Goal: Transaction & Acquisition: Download file/media

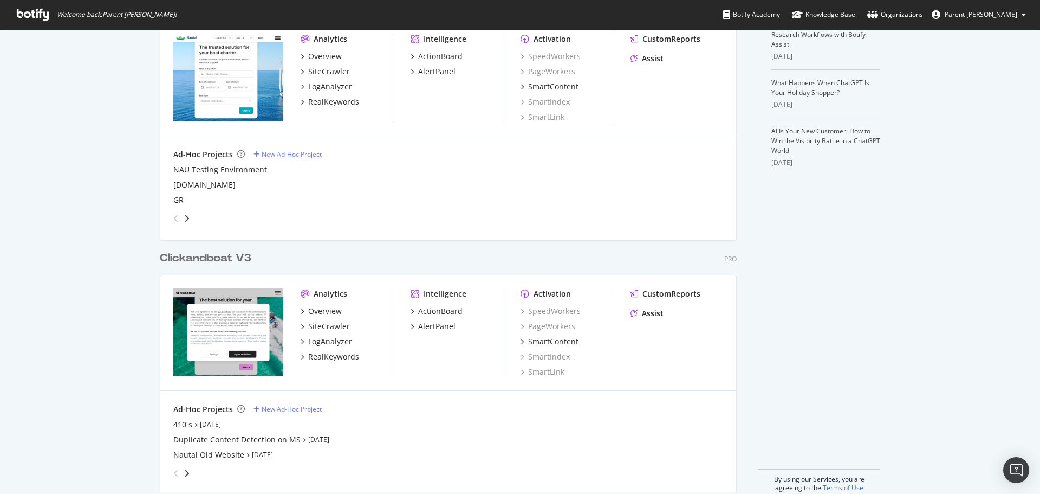
scroll to position [321, 0]
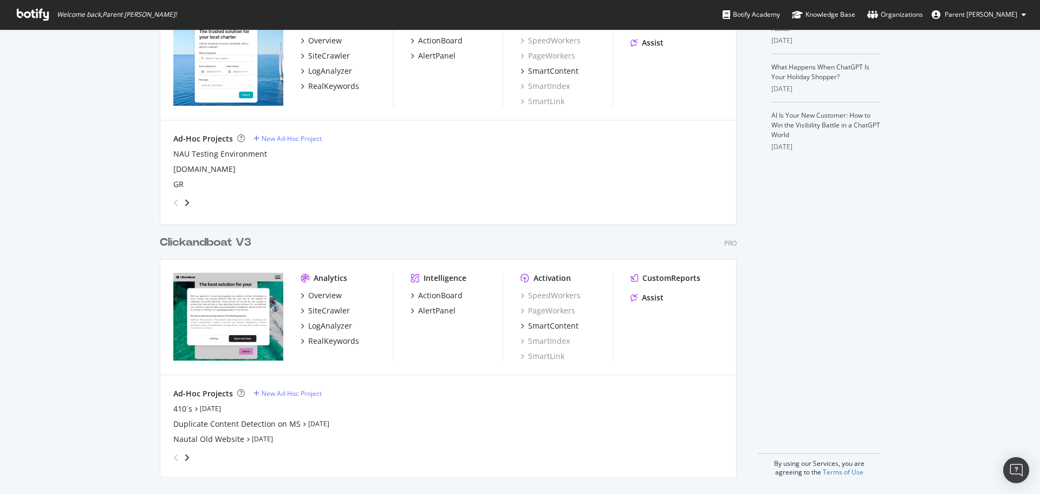
click at [219, 241] on div "Clickandboat V3" at bounding box center [206, 243] width 92 height 16
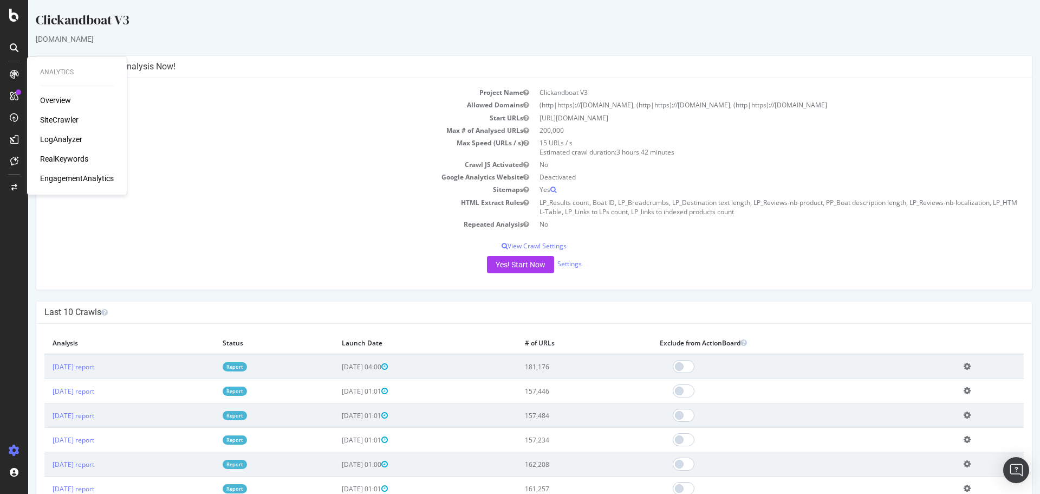
click at [76, 159] on div "RealKeywords" at bounding box center [64, 158] width 48 height 11
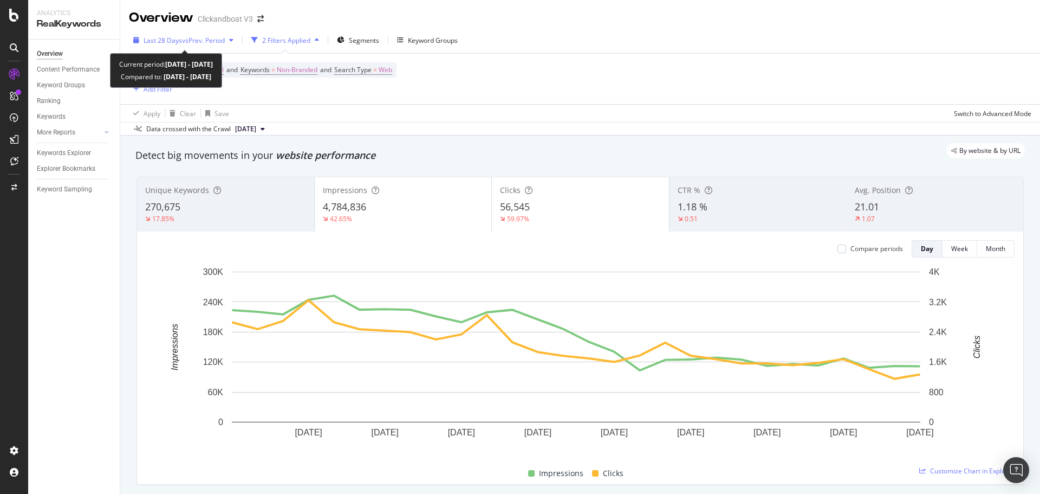
click at [207, 37] on span "vs Prev. Period" at bounding box center [203, 40] width 43 height 9
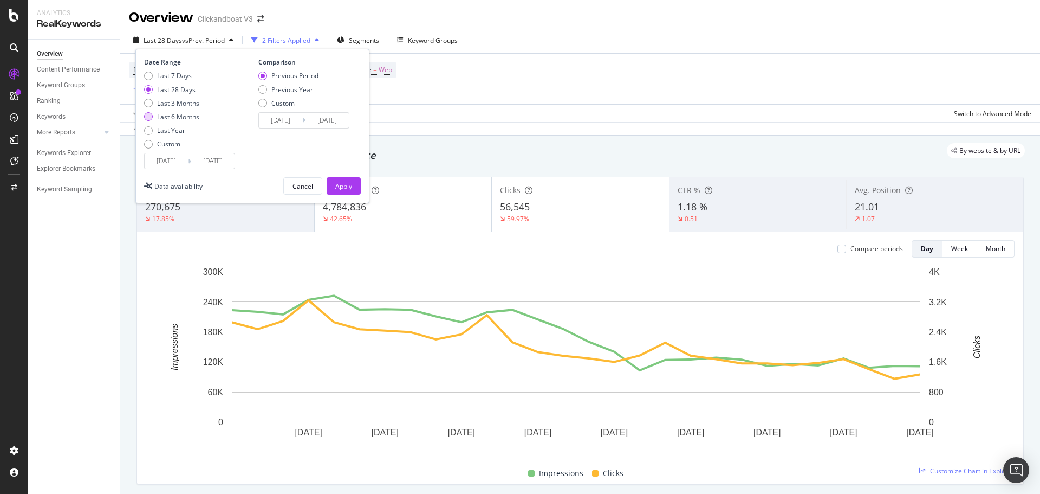
click at [189, 116] on div "Last 6 Months" at bounding box center [178, 116] width 42 height 9
type input "2025/03/25"
type input "2024/09/21"
type input "2025/03/24"
click at [302, 87] on div "Previous Year" at bounding box center [292, 89] width 42 height 9
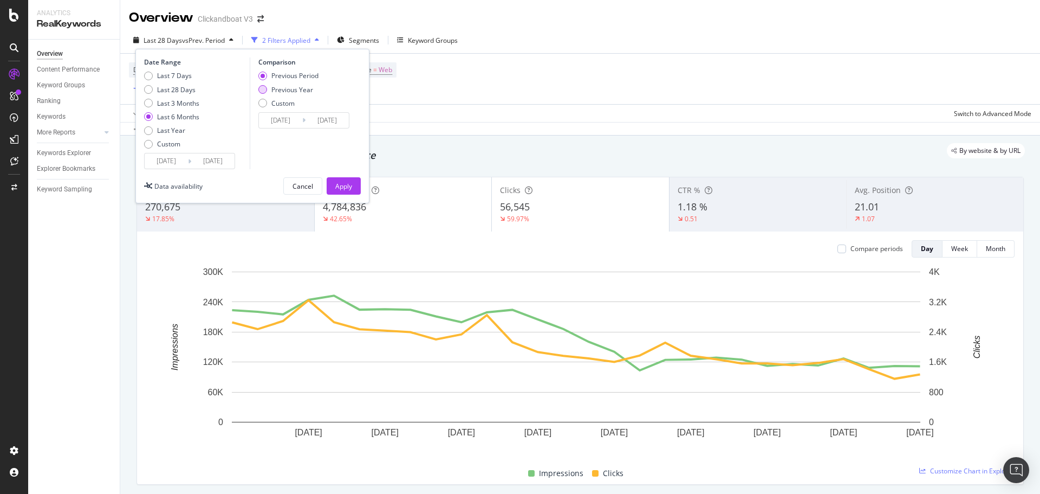
type input "2024/03/26"
type input "2024/09/25"
click at [345, 179] on div "Apply" at bounding box center [343, 186] width 17 height 16
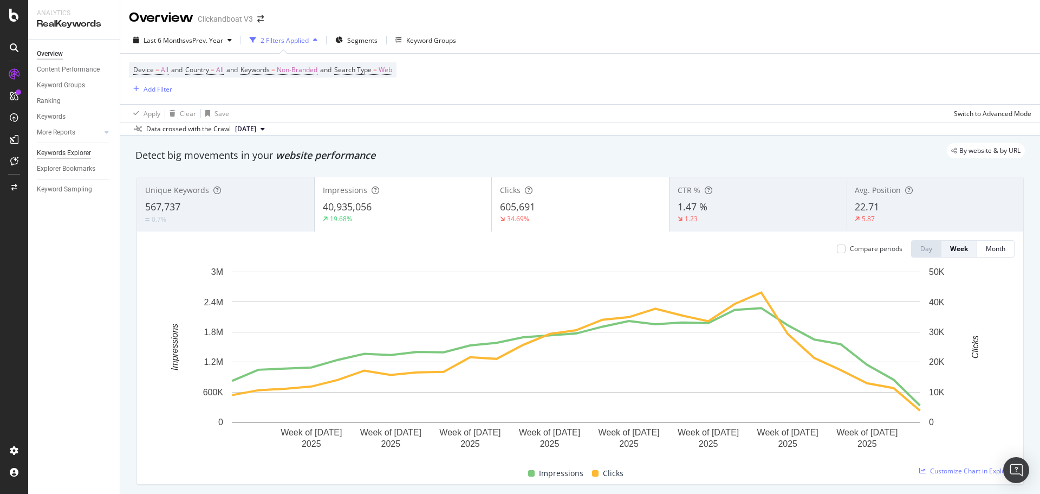
click at [65, 152] on div "Keywords Explorer" at bounding box center [64, 152] width 54 height 11
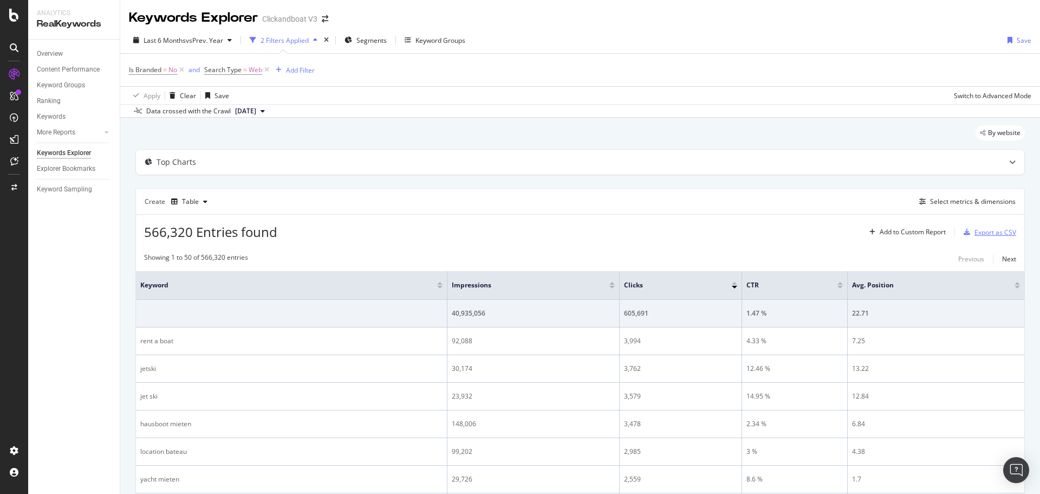
click at [999, 229] on div "Export as CSV" at bounding box center [996, 232] width 42 height 9
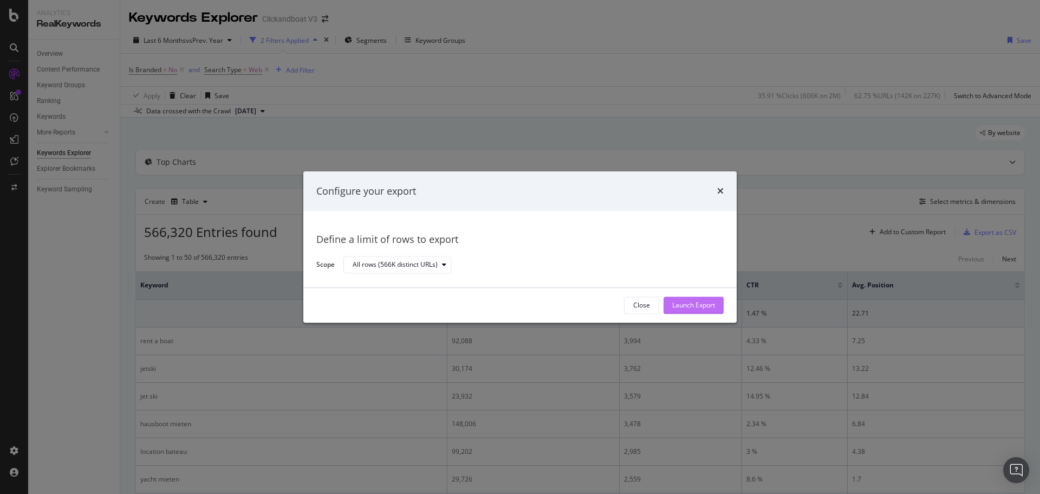
click at [675, 302] on div "Launch Export" at bounding box center [693, 305] width 43 height 9
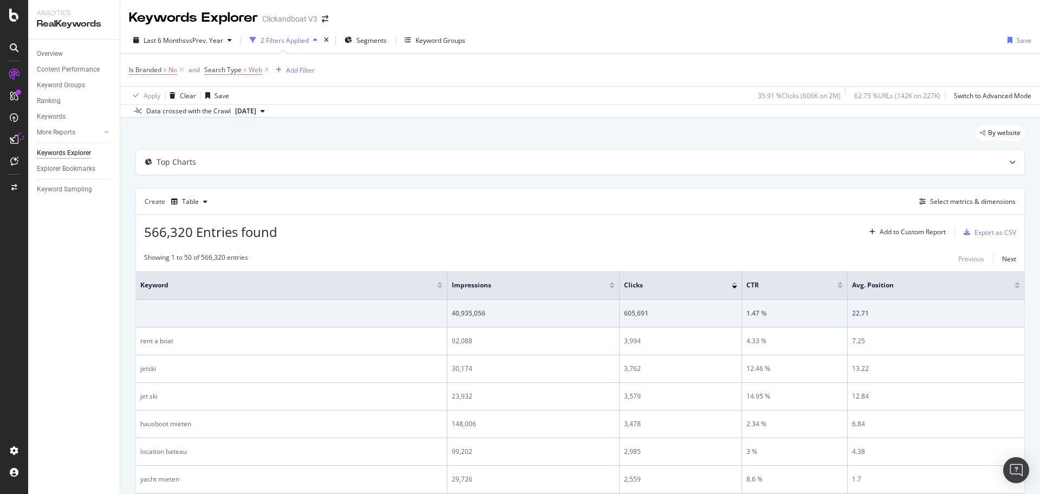
click at [288, 41] on div "2 Filters Applied" at bounding box center [285, 40] width 48 height 9
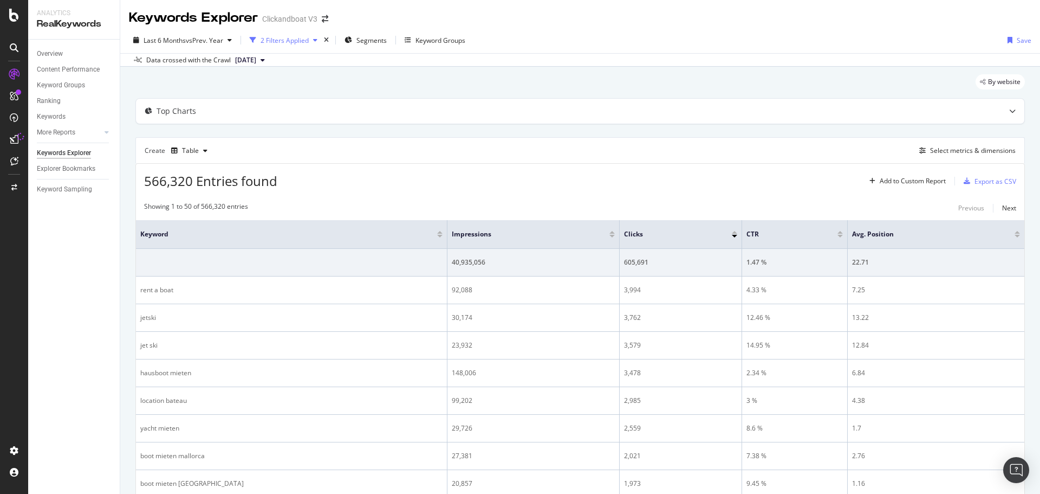
click at [288, 41] on div "2 Filters Applied" at bounding box center [285, 40] width 48 height 9
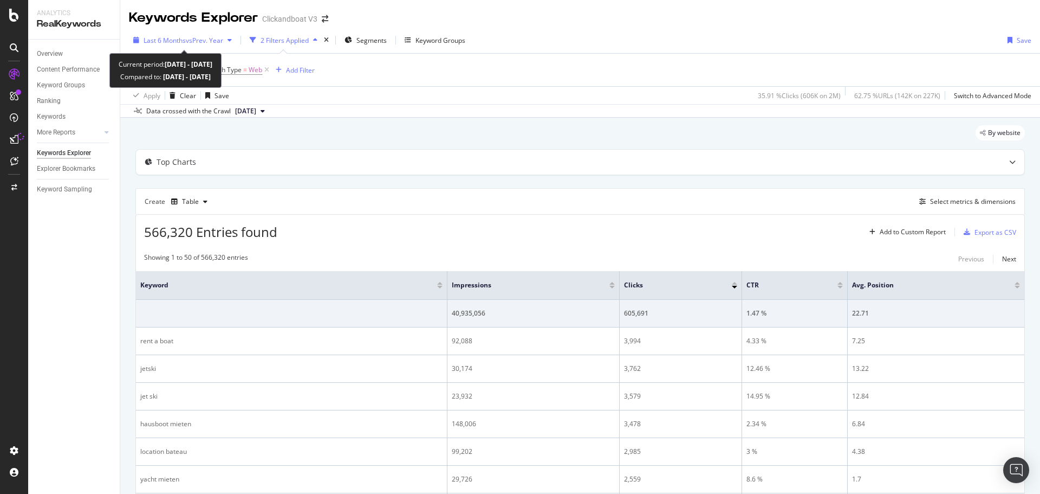
click at [209, 43] on span "vs Prev. Year" at bounding box center [204, 40] width 37 height 9
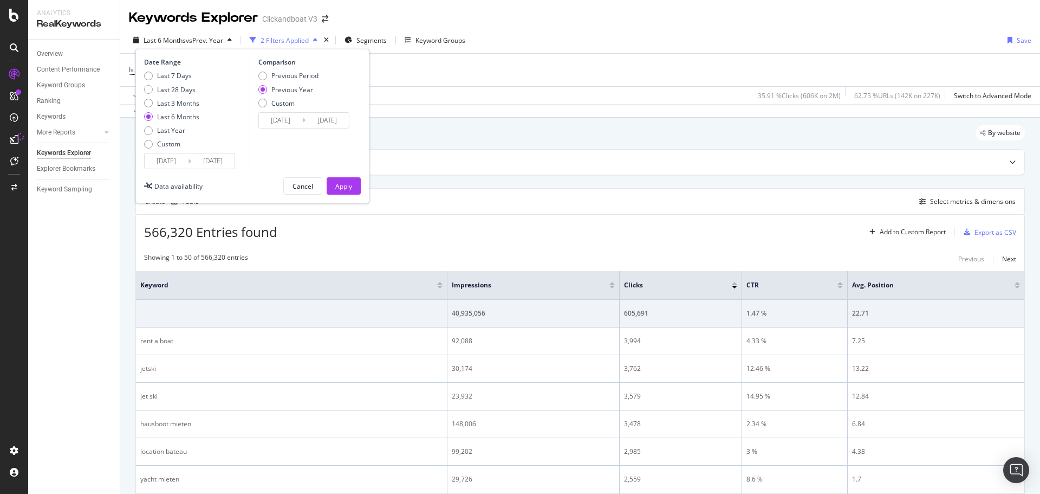
click at [165, 159] on input "2025/03/25" at bounding box center [166, 160] width 43 height 15
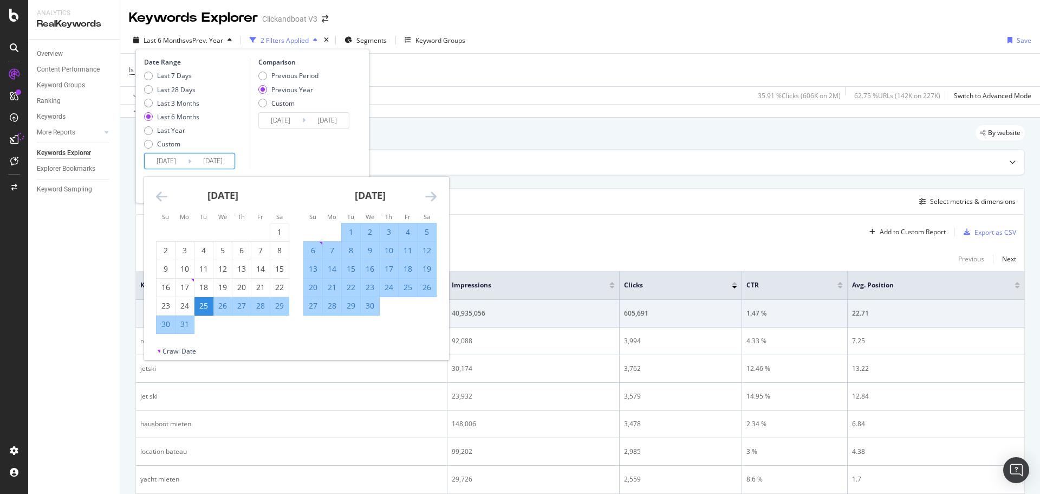
click at [155, 194] on div "March 2025 1 2 3 4 5 6 7 8 9 10 11 12 13 14 15 16 17 18 19 20 21 22 23 24 25 26…" at bounding box center [222, 255] width 147 height 157
click at [159, 198] on icon "Move backward to switch to the previous month." at bounding box center [161, 196] width 11 height 13
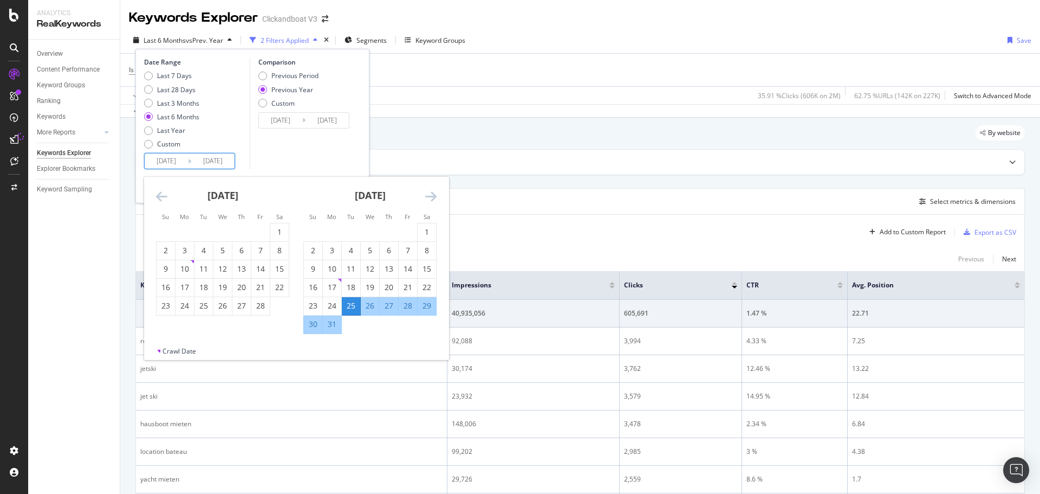
click at [159, 198] on icon "Move backward to switch to the previous month." at bounding box center [161, 196] width 11 height 13
click at [222, 230] on div "1" at bounding box center [222, 231] width 18 height 11
type input "2025/01/01"
type input "2024/01/03"
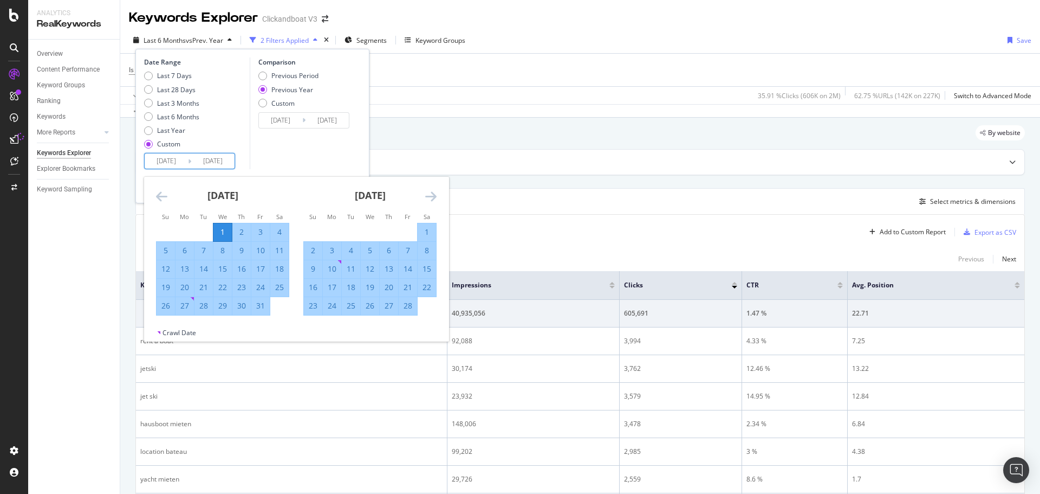
click at [429, 198] on icon "Move forward to switch to the next month." at bounding box center [430, 196] width 11 height 13
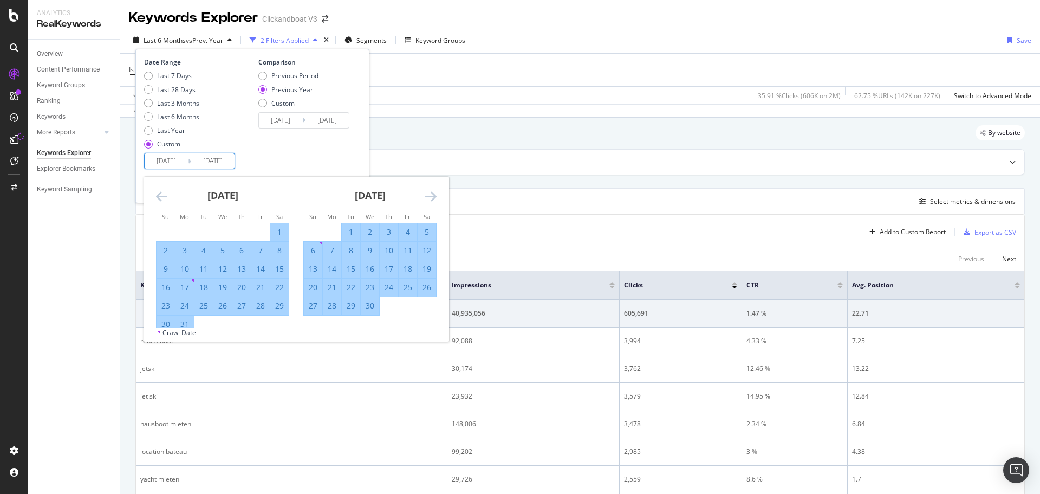
click at [429, 198] on icon "Move forward to switch to the next month." at bounding box center [430, 196] width 11 height 13
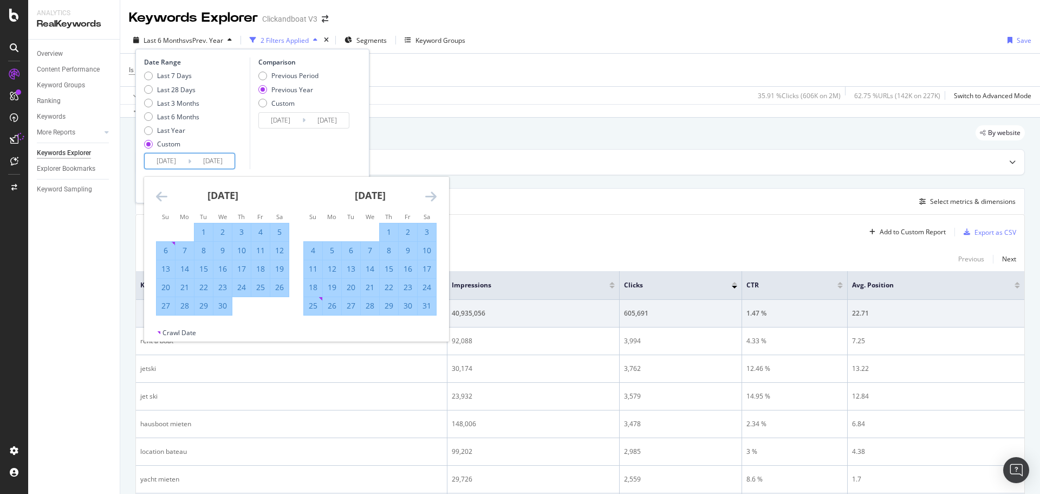
click at [429, 198] on icon "Move forward to switch to the next month." at bounding box center [430, 196] width 11 height 13
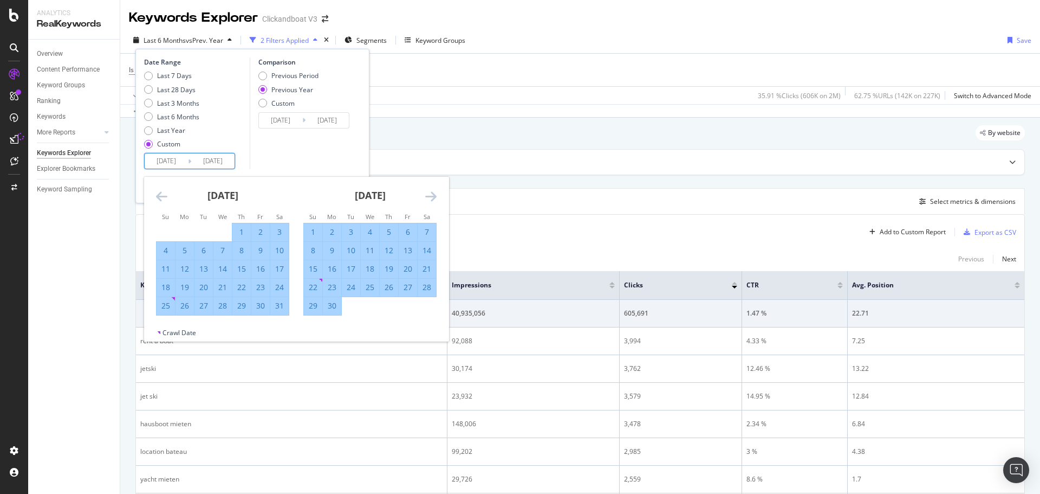
click at [429, 198] on icon "Move forward to switch to the next month." at bounding box center [430, 196] width 11 height 13
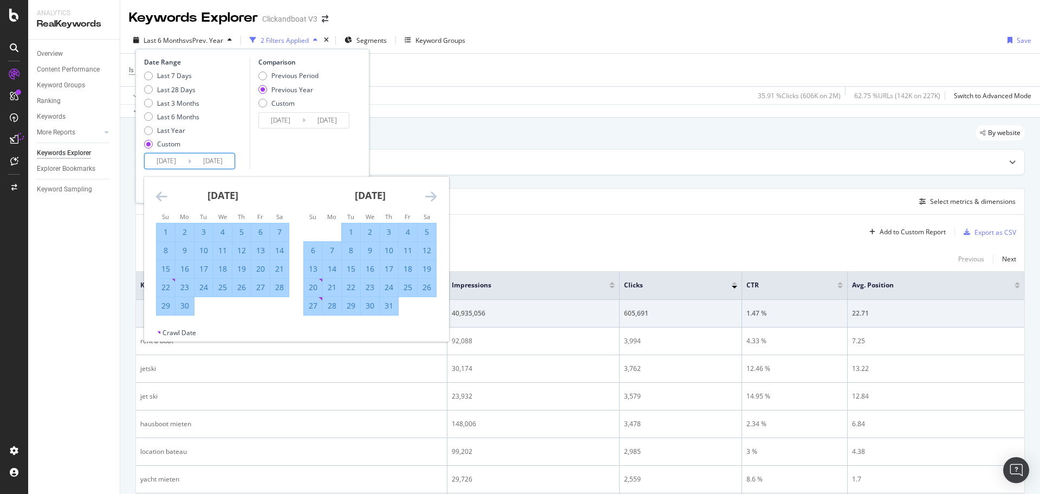
click at [429, 198] on icon "Move forward to switch to the next month." at bounding box center [430, 196] width 11 height 13
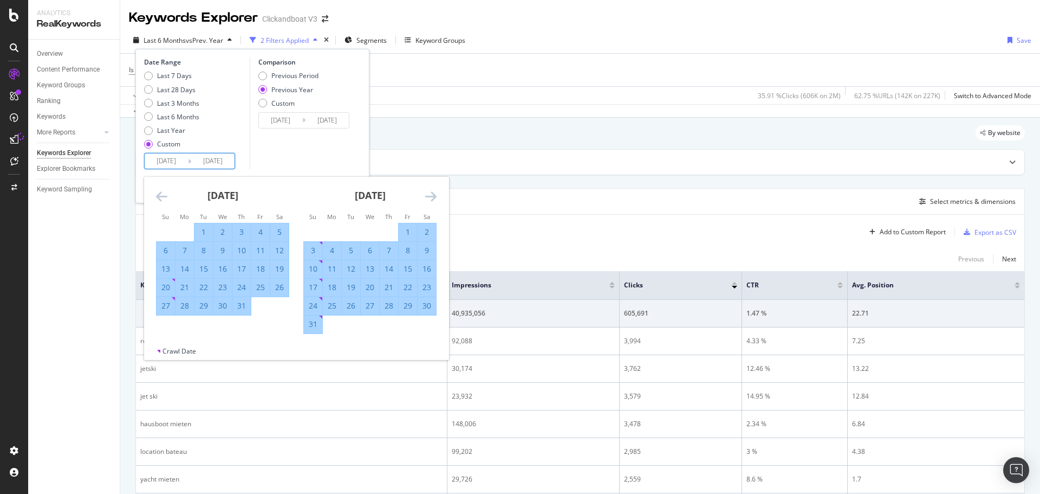
click at [317, 322] on div "31" at bounding box center [313, 324] width 18 height 11
type input "2025/08/31"
type input "2024/09/01"
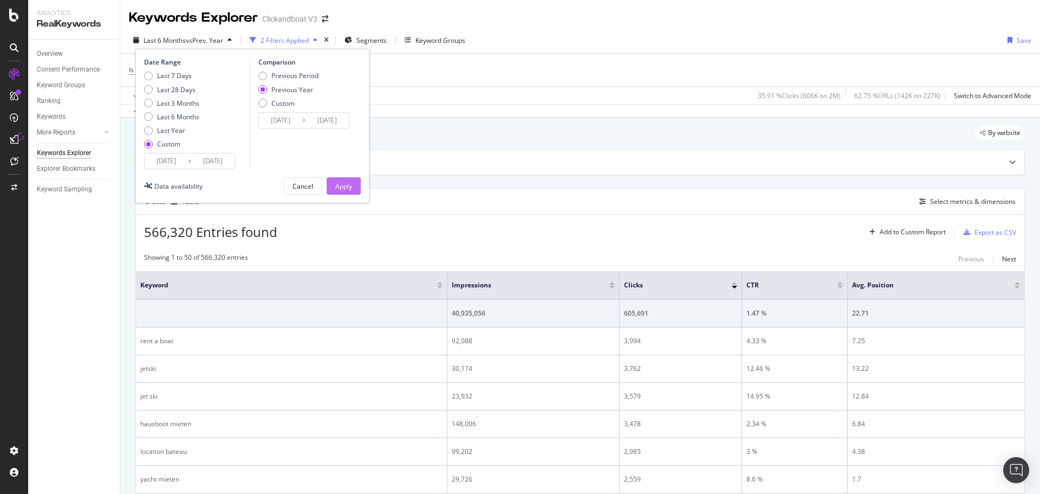
click at [347, 180] on div "Apply" at bounding box center [343, 186] width 17 height 16
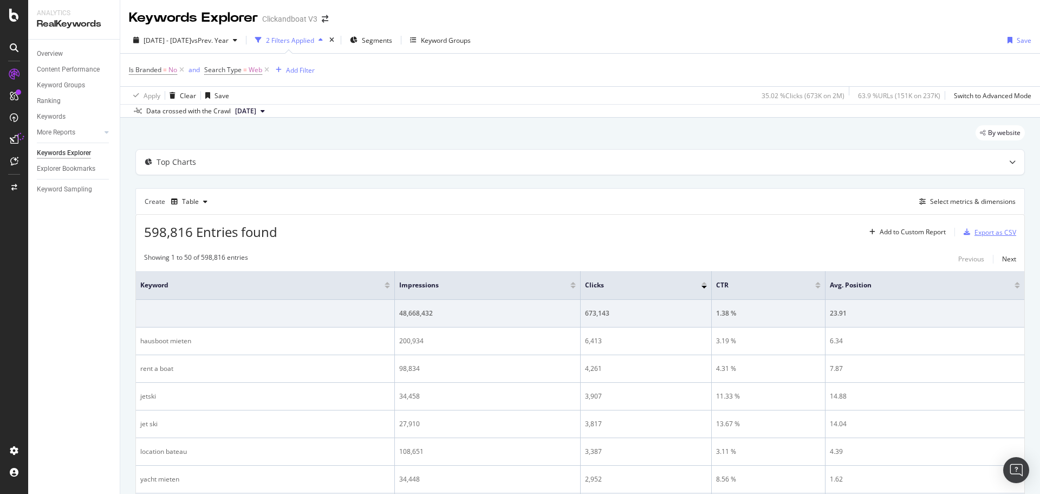
click at [978, 234] on div "Export as CSV" at bounding box center [996, 232] width 42 height 9
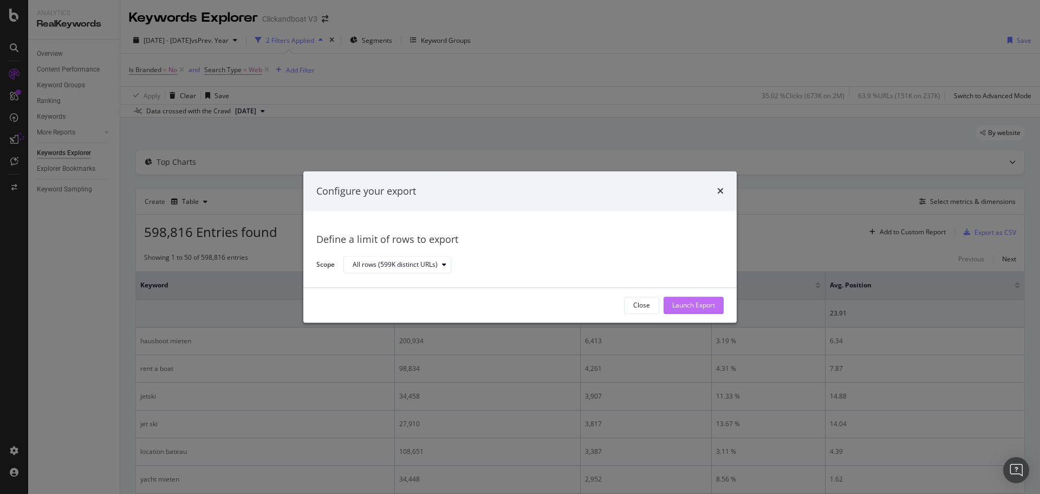
click at [696, 300] on div "Launch Export" at bounding box center [693, 305] width 43 height 16
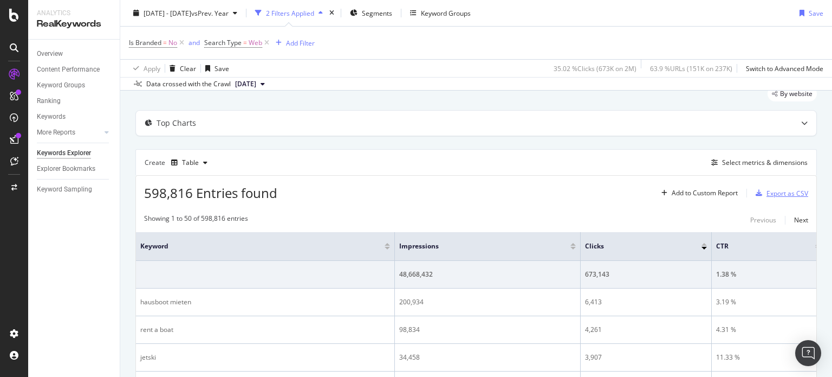
scroll to position [217, 0]
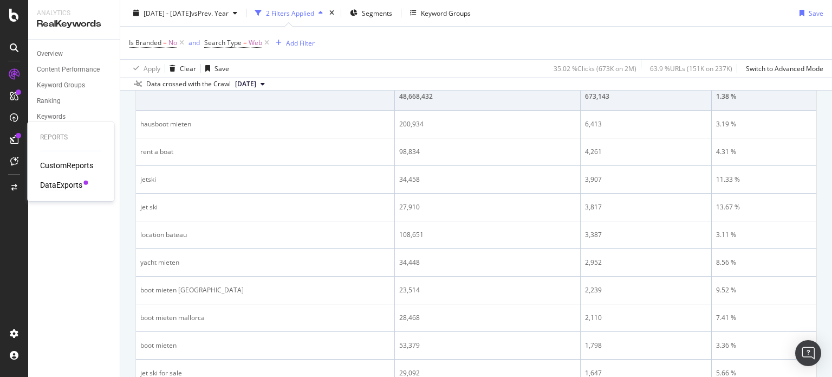
click at [74, 189] on div "DataExports" at bounding box center [61, 184] width 42 height 11
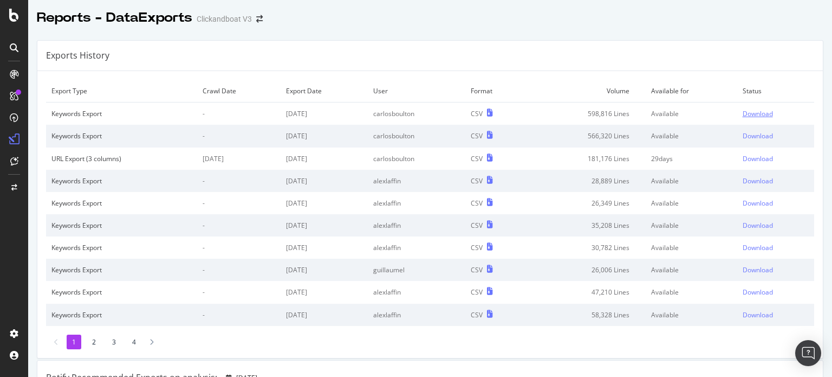
click at [760, 115] on div "Download" at bounding box center [758, 113] width 30 height 9
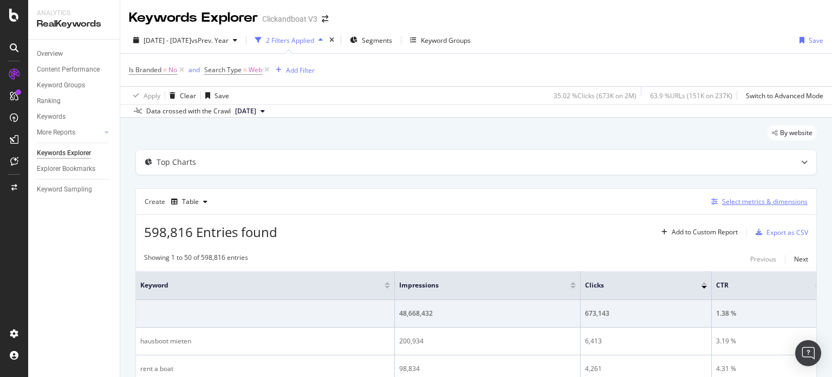
click at [726, 199] on div "Select metrics & dimensions" at bounding box center [765, 201] width 86 height 9
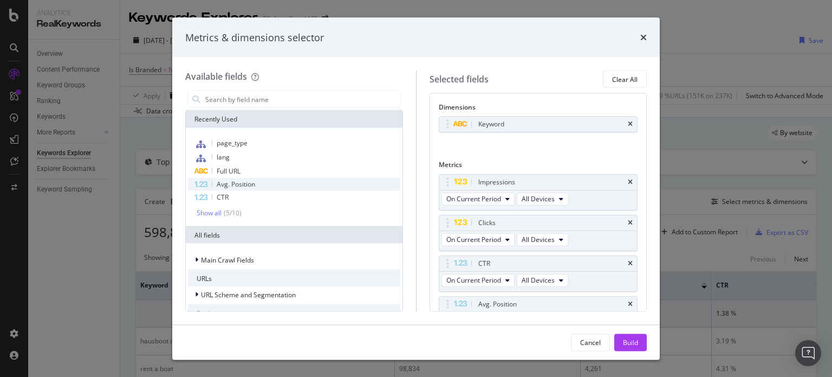
click at [238, 179] on div "Avg. Position" at bounding box center [294, 184] width 212 height 13
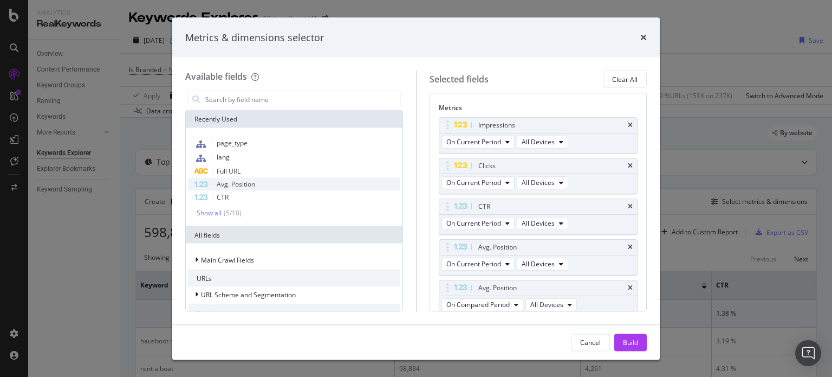
scroll to position [60, 0]
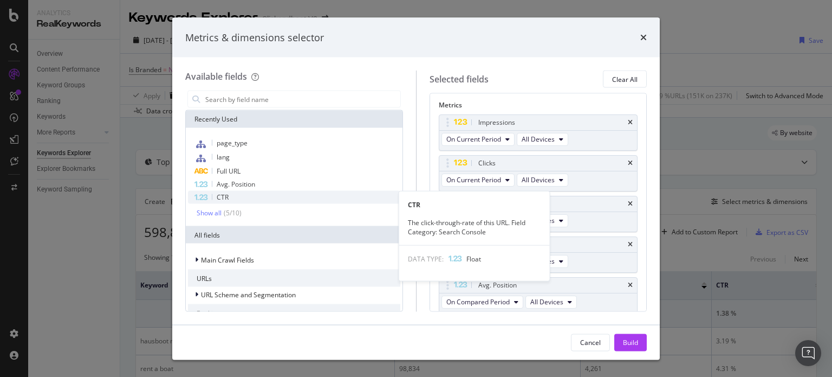
click at [230, 197] on div "CTR" at bounding box center [294, 197] width 212 height 13
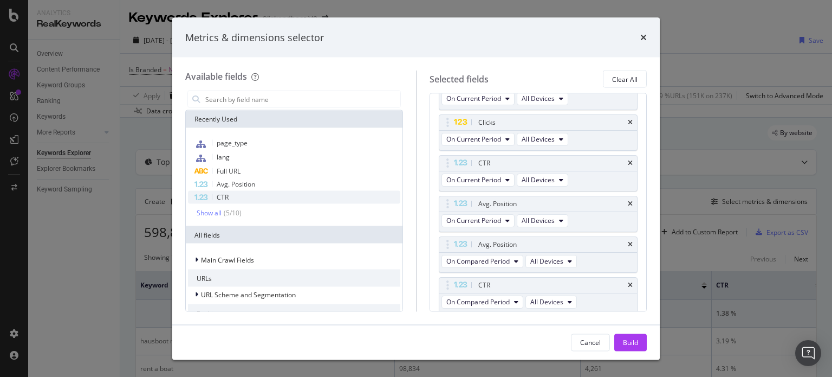
scroll to position [100, 0]
click at [219, 212] on div "Show all" at bounding box center [209, 213] width 25 height 8
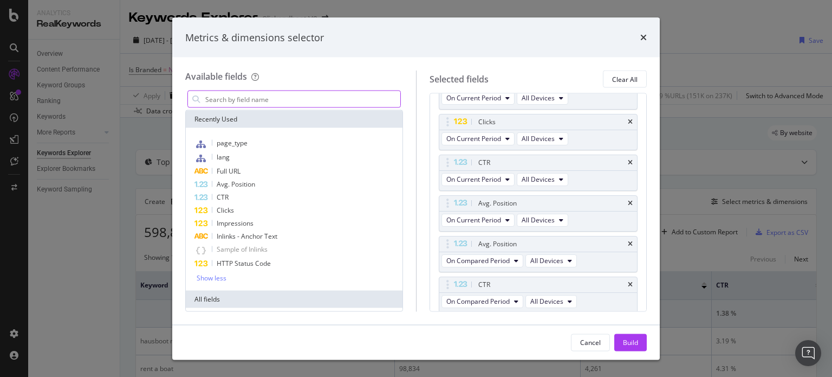
click at [234, 93] on input "Full Page" at bounding box center [302, 99] width 196 height 16
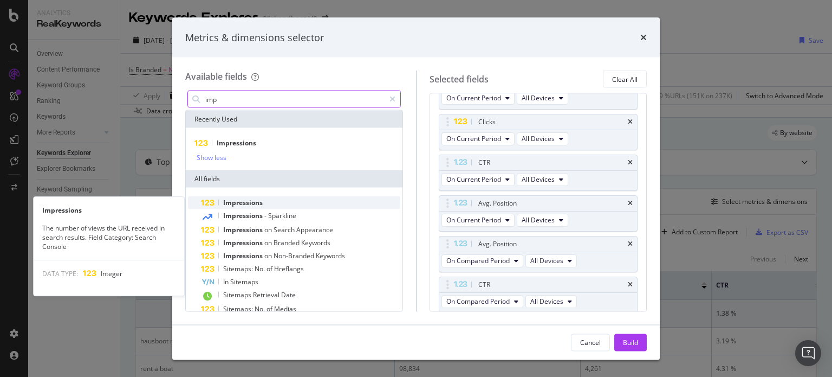
type input "imp"
click at [259, 201] on span "Impressions" at bounding box center [243, 202] width 40 height 9
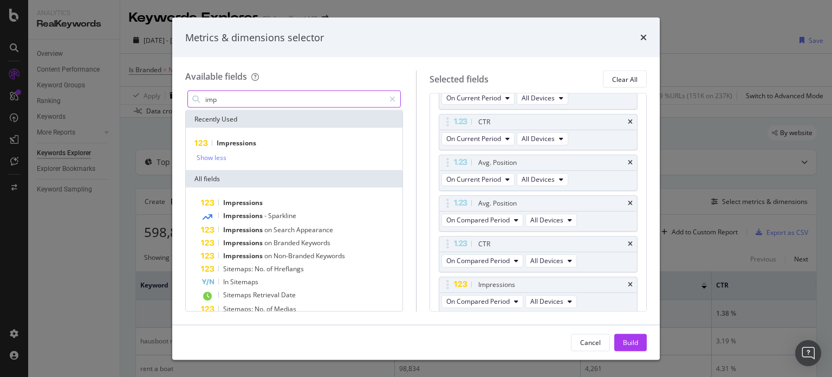
type textarea "imp"
click at [251, 101] on input "imp" at bounding box center [294, 99] width 180 height 16
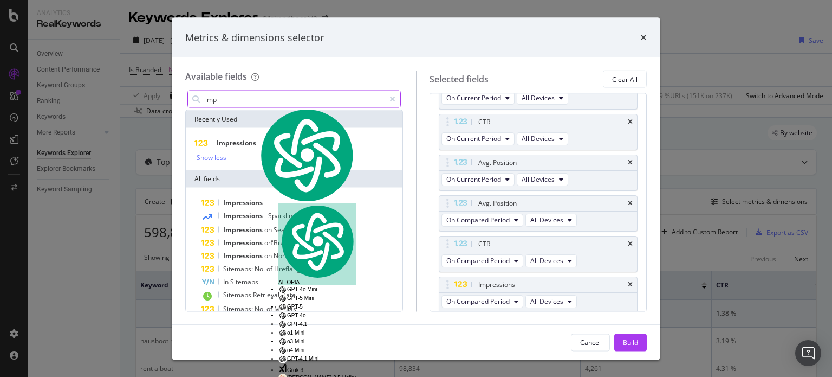
click at [251, 101] on input "imp" at bounding box center [294, 99] width 180 height 16
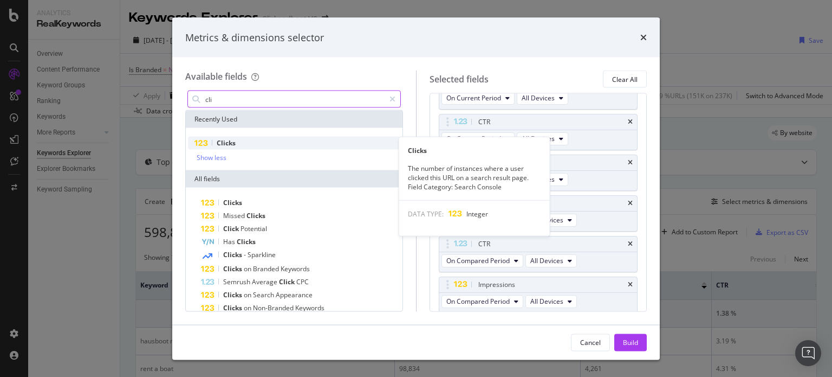
type input "cli"
click at [243, 141] on div "Clicks" at bounding box center [294, 143] width 212 height 13
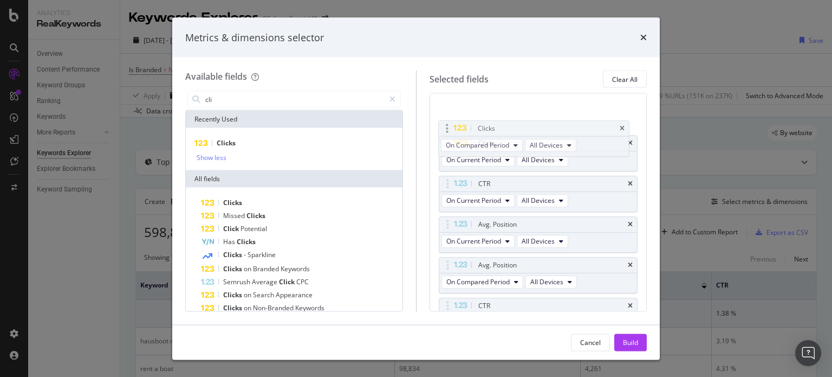
scroll to position [117, 0]
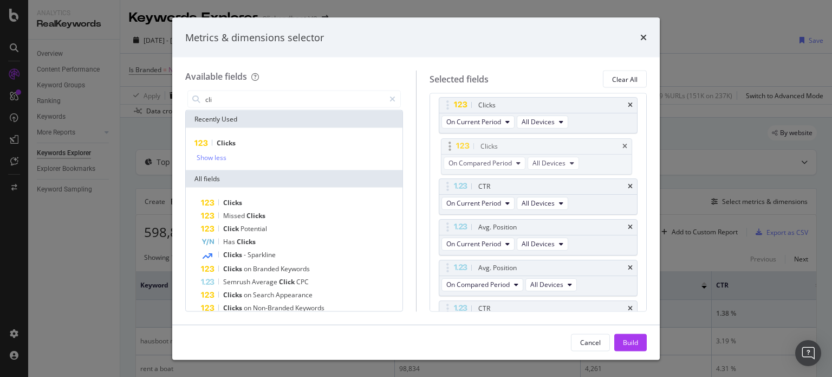
drag, startPoint x: 515, startPoint y: 281, endPoint x: 518, endPoint y: 145, distance: 136.5
click at [518, 145] on body "Analytics RealKeywords Overview Content Performance Keyword Groups Ranking Keyw…" at bounding box center [416, 188] width 832 height 377
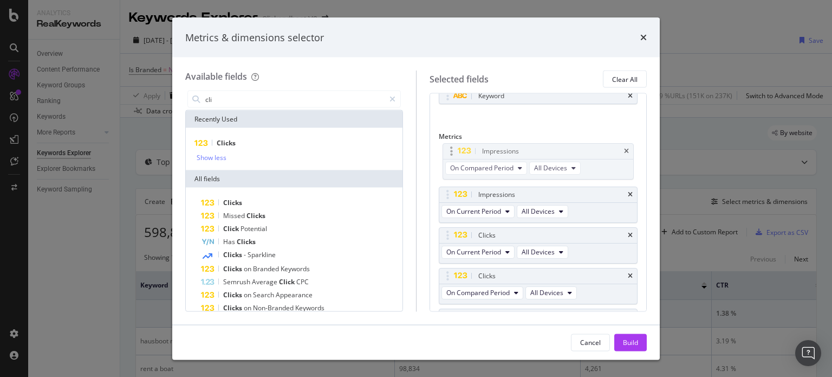
scroll to position [28, 0]
drag, startPoint x: 492, startPoint y: 242, endPoint x: 487, endPoint y: 192, distance: 50.1
click at [487, 192] on body "Analytics RealKeywords Overview Content Performance Keyword Groups Ranking Keyw…" at bounding box center [416, 188] width 832 height 377
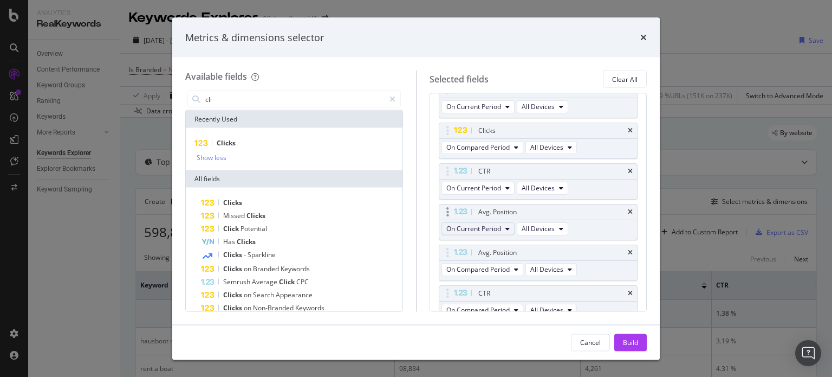
scroll to position [191, 0]
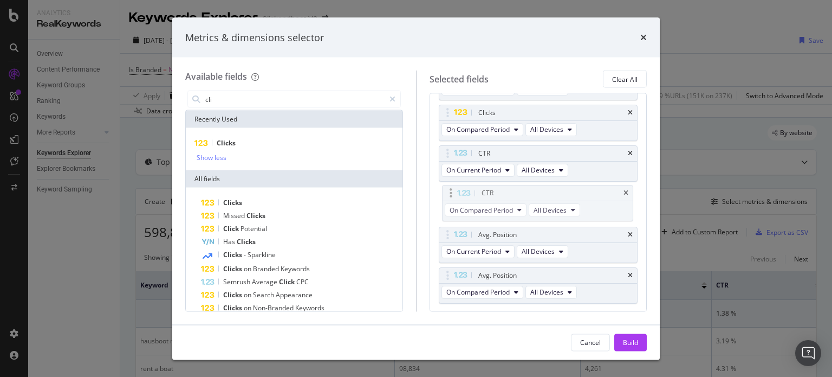
drag, startPoint x: 490, startPoint y: 272, endPoint x: 494, endPoint y: 192, distance: 80.3
click at [494, 192] on body "Analytics RealKeywords Overview Content Performance Keyword Groups Ranking Keyw…" at bounding box center [416, 188] width 832 height 377
click at [635, 343] on div "Build" at bounding box center [630, 341] width 15 height 9
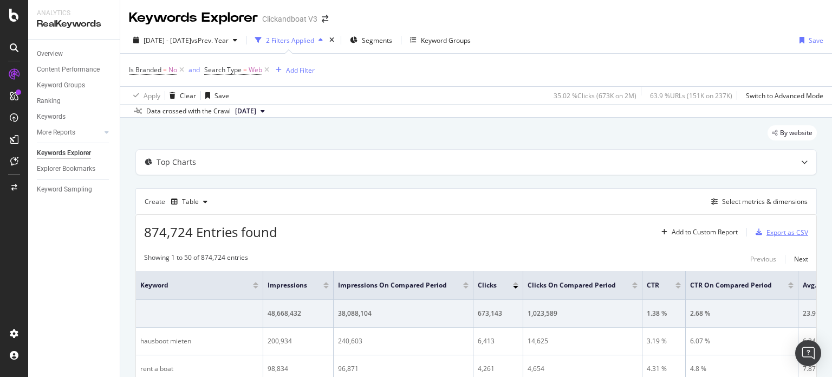
click at [775, 233] on div "Export as CSV" at bounding box center [788, 232] width 42 height 9
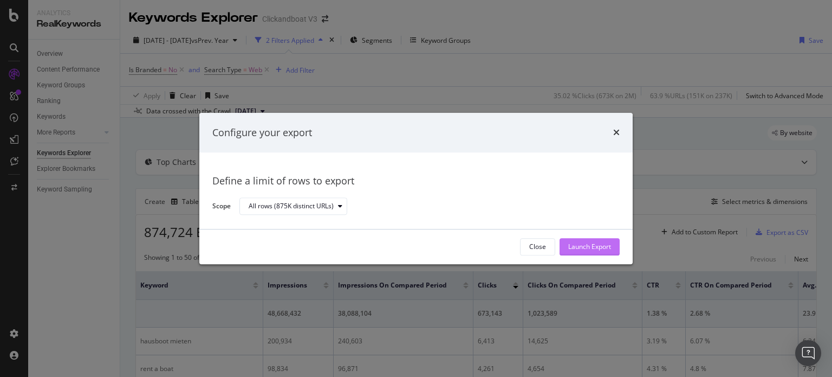
click at [591, 253] on div "Launch Export" at bounding box center [589, 246] width 43 height 16
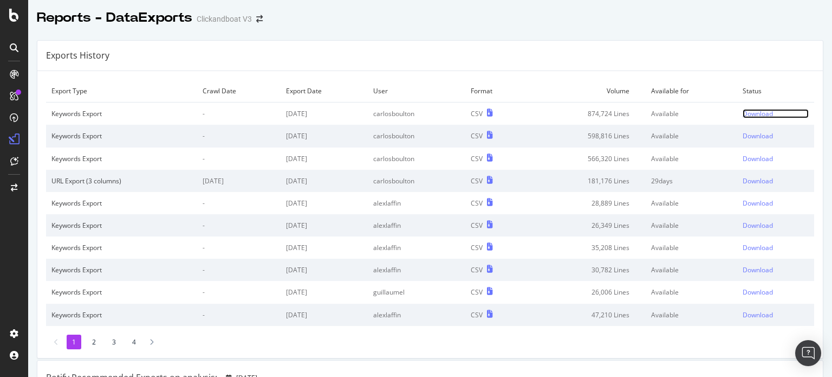
click at [743, 112] on div "Download" at bounding box center [758, 113] width 30 height 9
